Goal: Download file/media

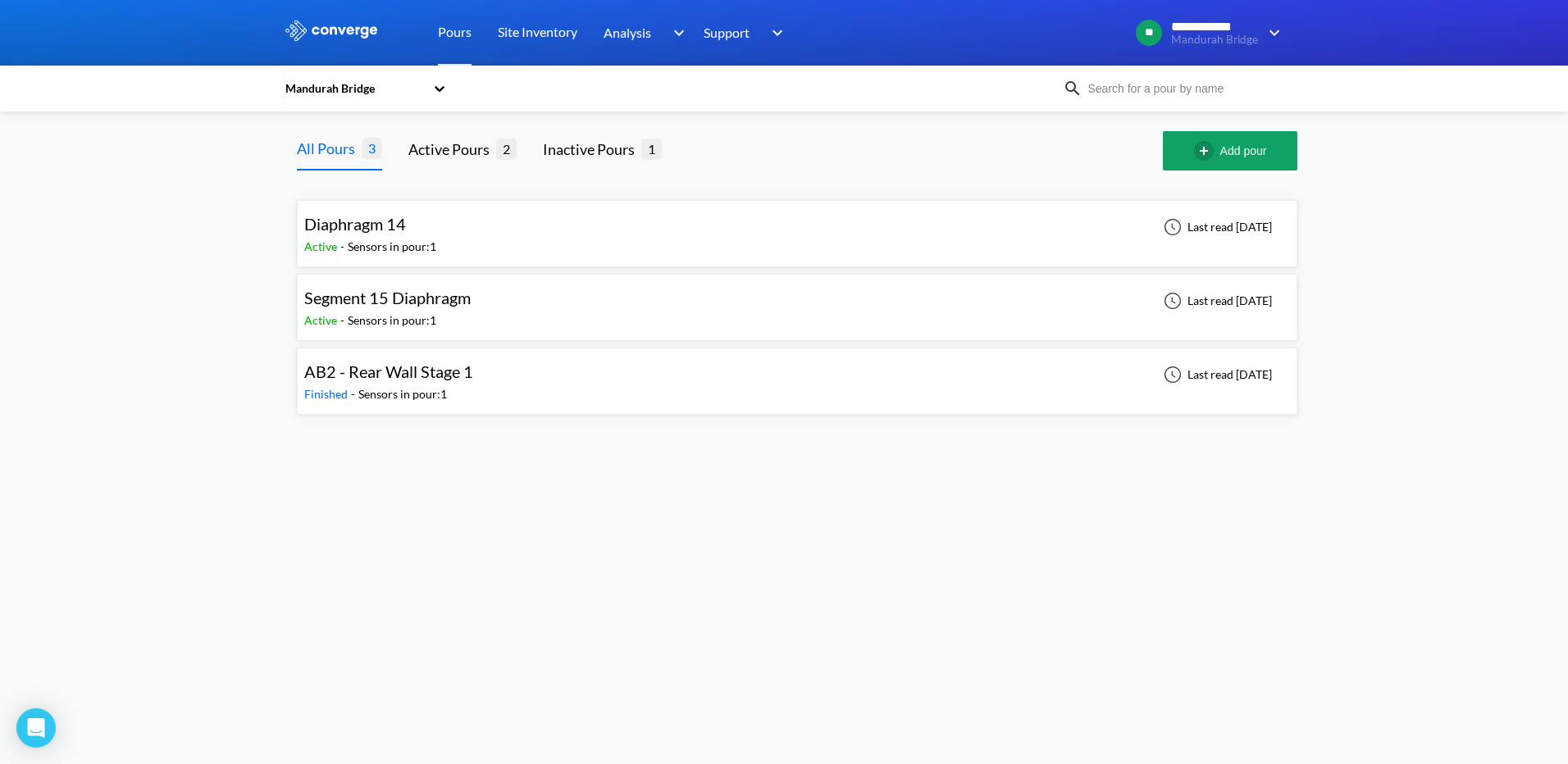
click at [452, 232] on div "Diaphragm 14 Active - Sensors in pour: 1 Last read [DATE]" at bounding box center [797, 233] width 986 height 52
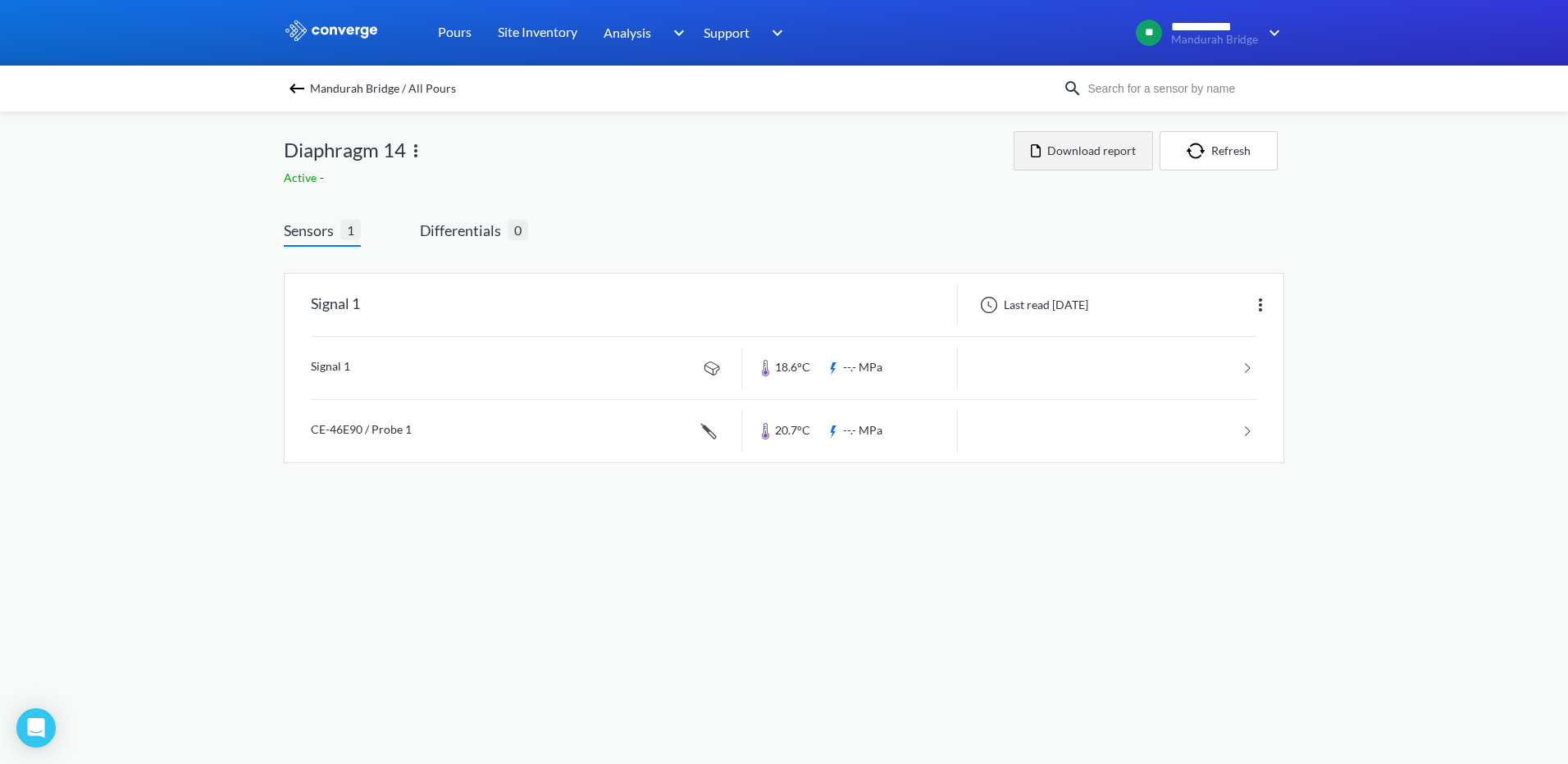
click at [1083, 151] on button "Download report" at bounding box center [1083, 151] width 139 height 40
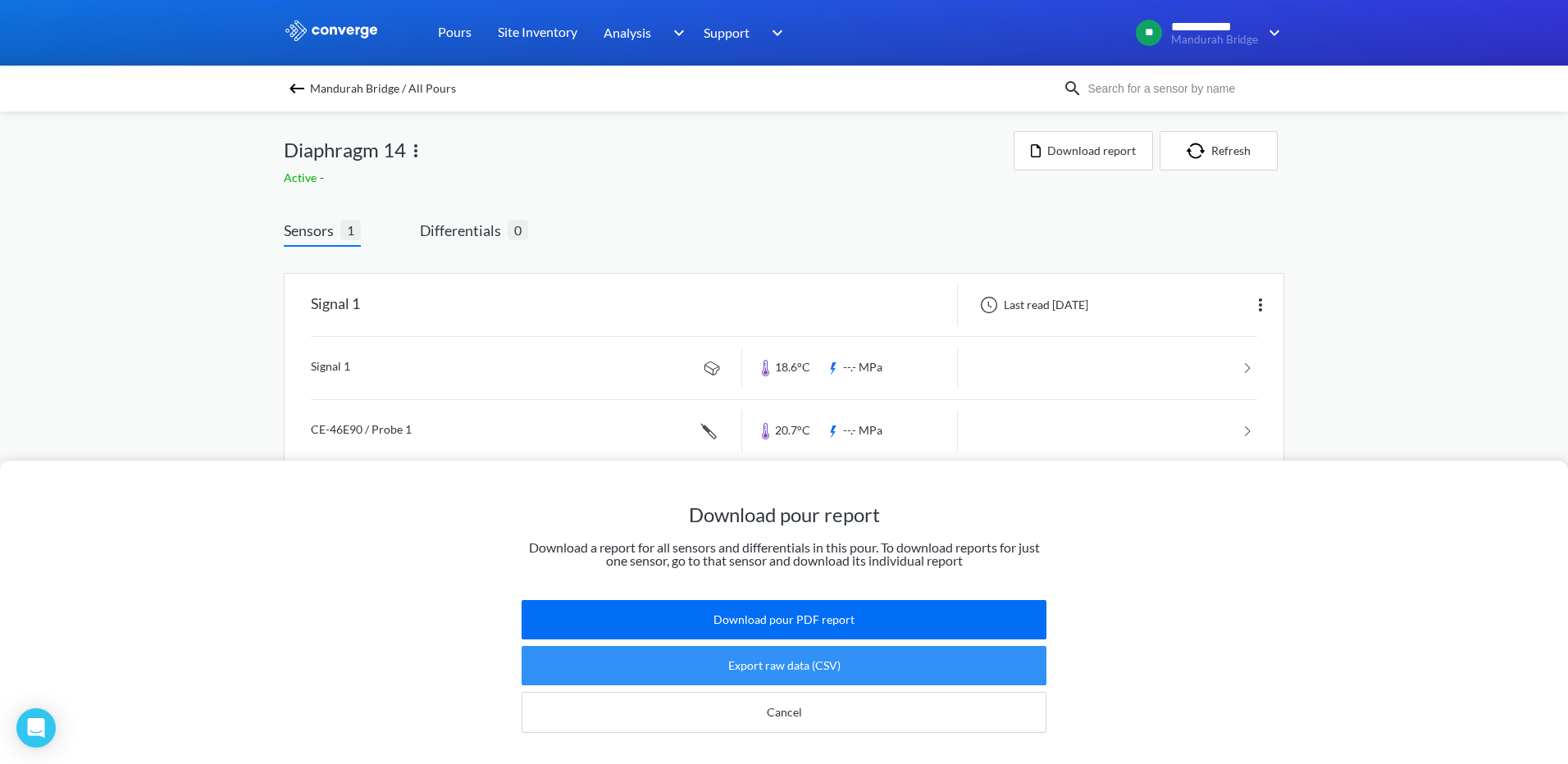
click at [768, 664] on button "Export raw data (CSV)" at bounding box center [784, 666] width 525 height 40
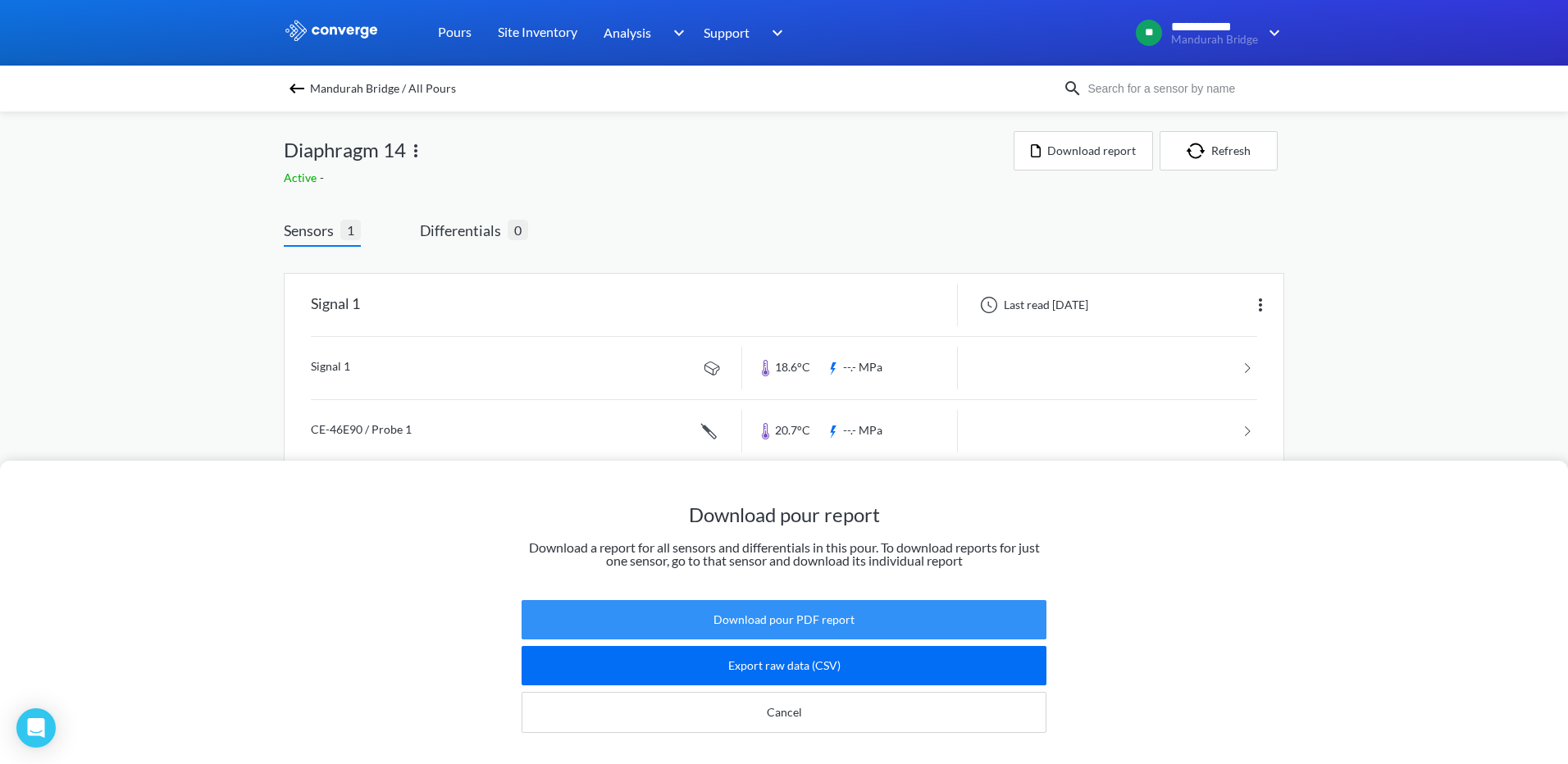
click at [747, 610] on button "Download pour PDF report" at bounding box center [784, 620] width 525 height 40
